Goal: Information Seeking & Learning: Understand process/instructions

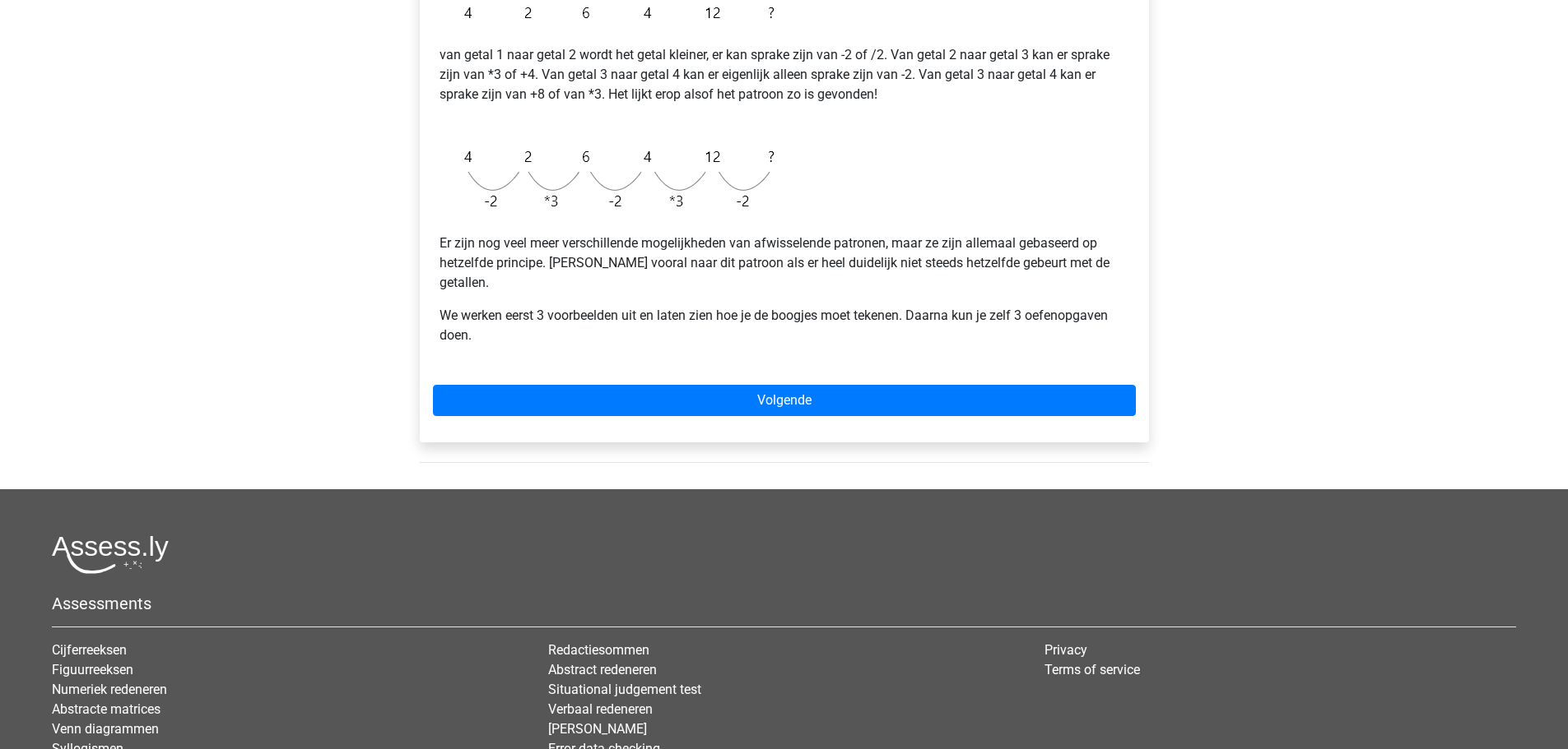
scroll to position [438, 0]
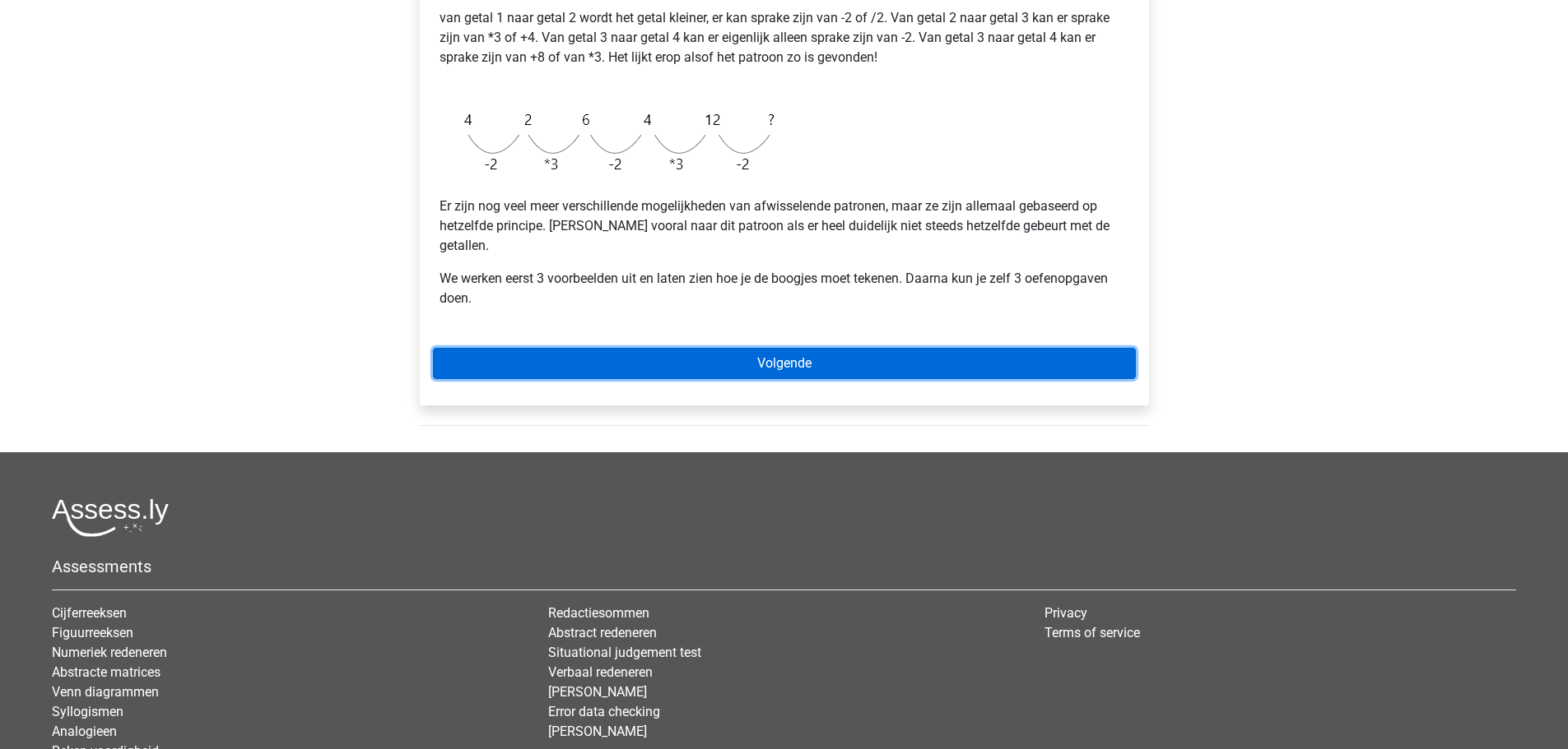
click at [728, 348] on link "Volgende" at bounding box center [784, 363] width 703 height 31
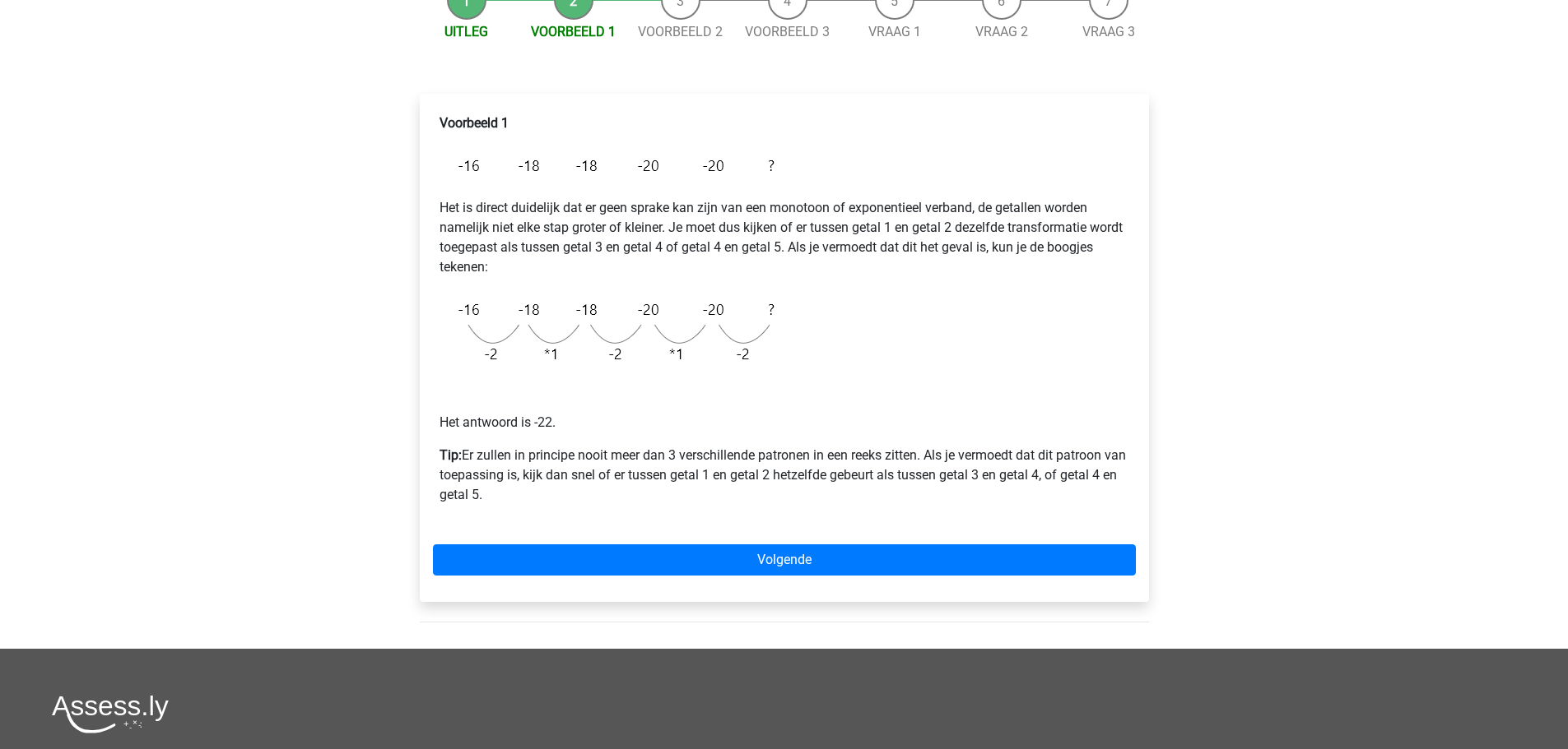
scroll to position [220, 0]
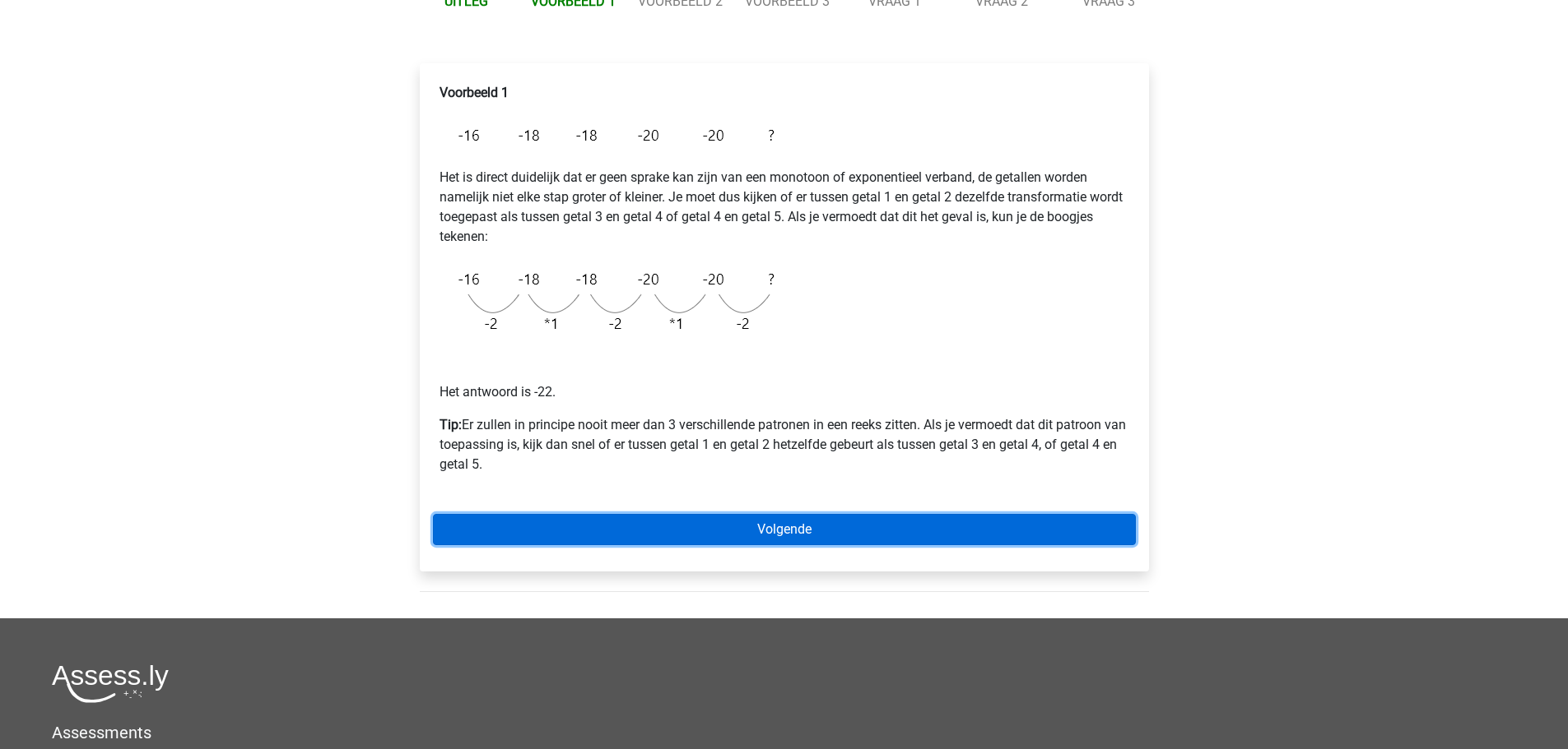
click at [707, 524] on link "Volgende" at bounding box center [784, 529] width 703 height 31
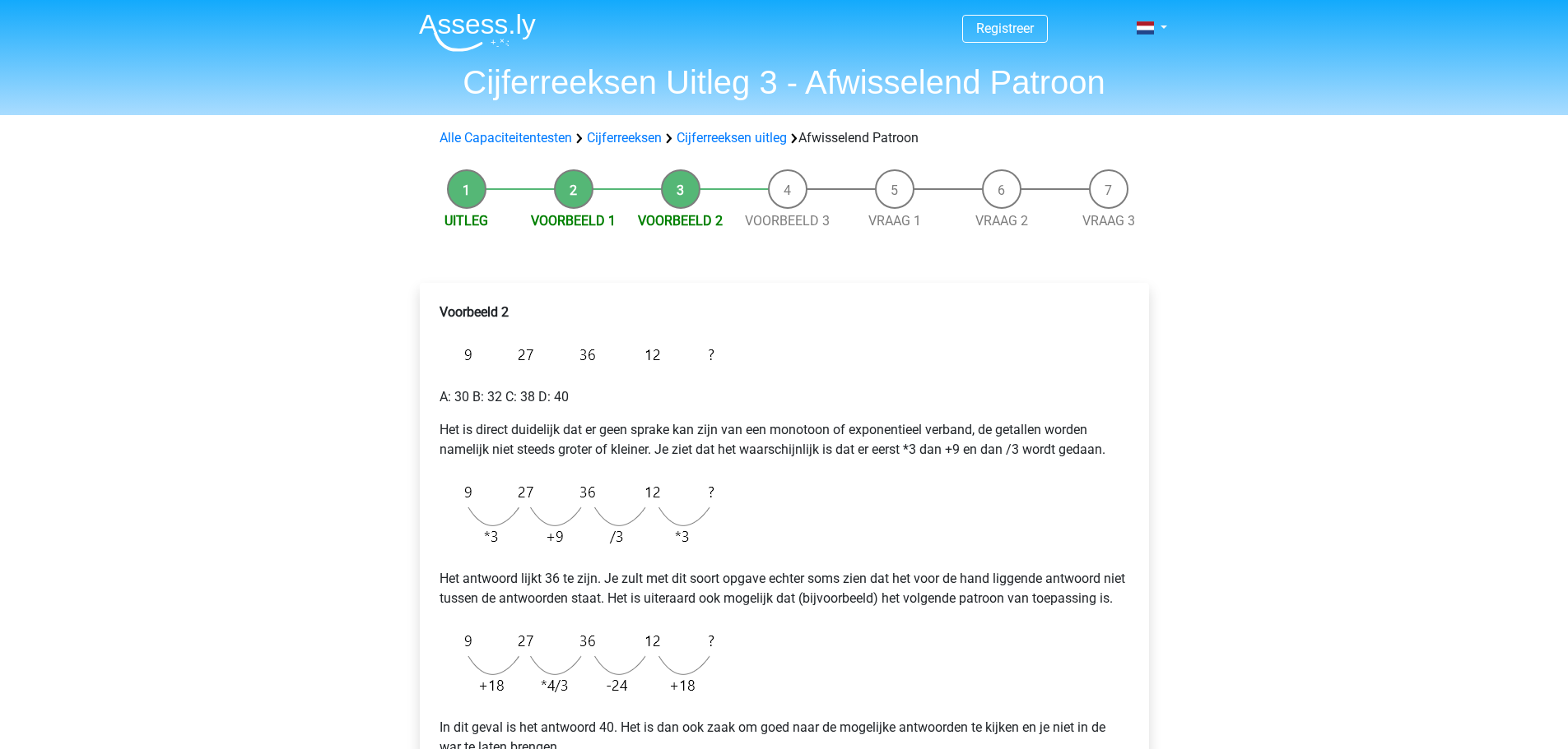
scroll to position [220, 0]
